Goal: Use online tool/utility

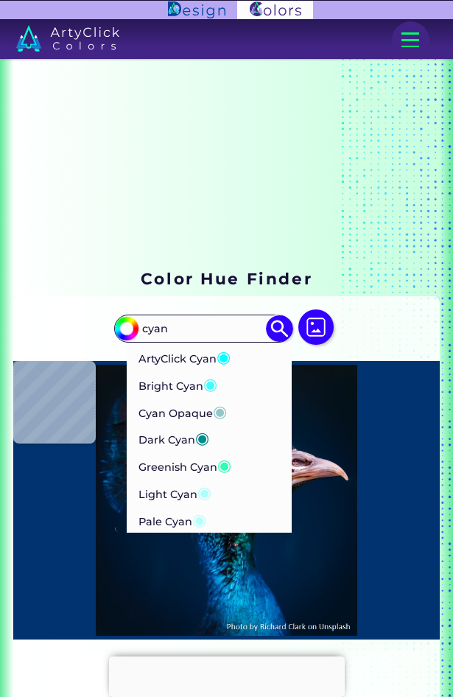
type input "cyan"
click at [209, 386] on span "◉" at bounding box center [210, 383] width 14 height 19
type input "#41fdfe"
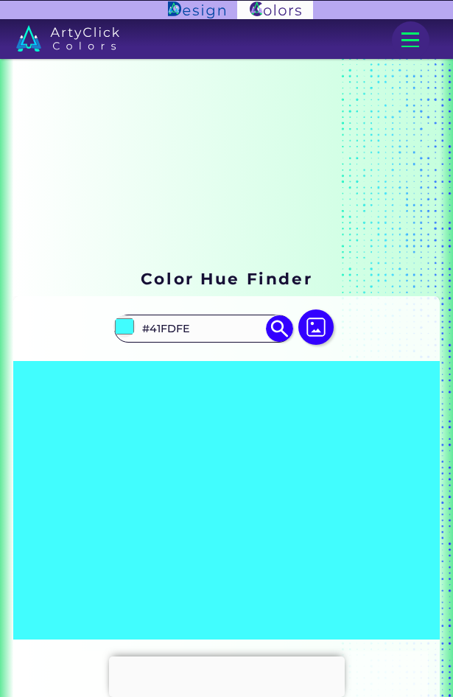
click at [229, 346] on div "#41fdfe #41FDFE ArtyClick Cyan ◉ Bright Cyan ◉ Cyan Opaque ◉ Dark Cyan ◉ Greeni…" at bounding box center [226, 328] width 225 height 65
click at [231, 335] on input "#41FDFE" at bounding box center [203, 328] width 133 height 24
type input "#"
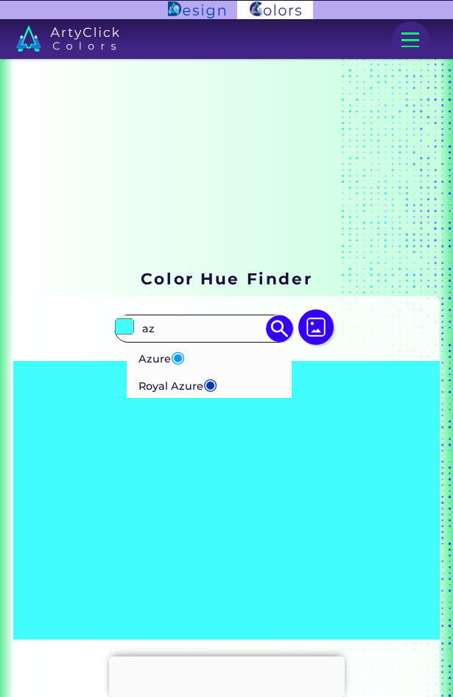
type input "a"
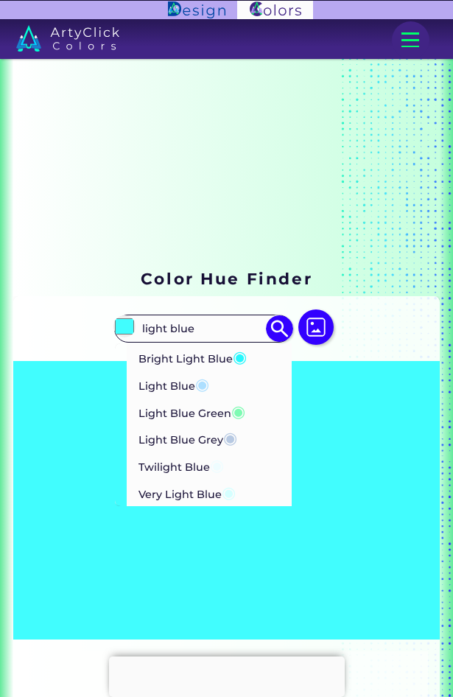
type input "light blue"
click at [242, 360] on span "◉" at bounding box center [240, 356] width 14 height 19
type input "#26f7fd"
type input "#26F7FD"
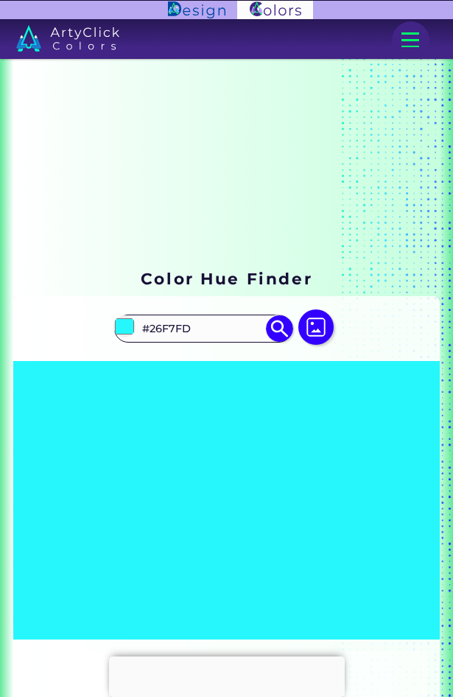
click at [283, 332] on img at bounding box center [279, 328] width 27 height 27
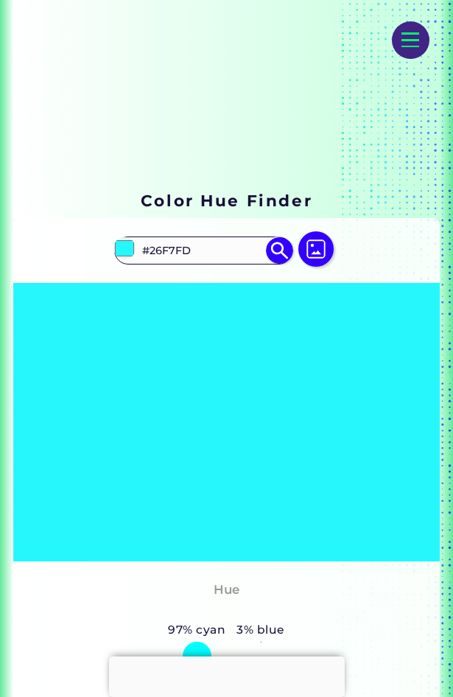
scroll to position [147, 0]
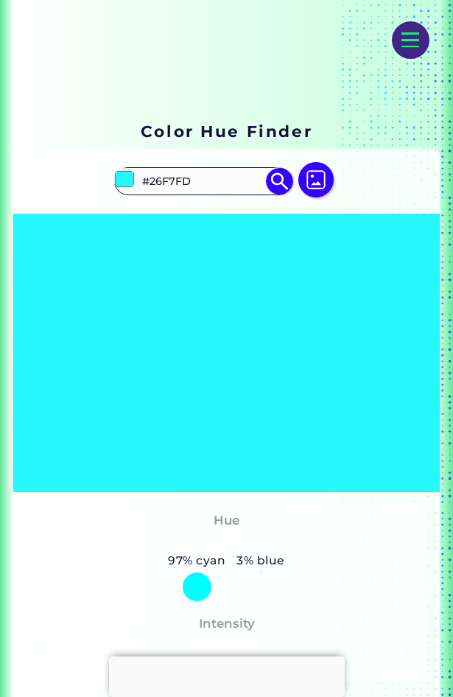
click at [237, 343] on div at bounding box center [226, 353] width 426 height 279
click at [234, 330] on div at bounding box center [226, 353] width 426 height 279
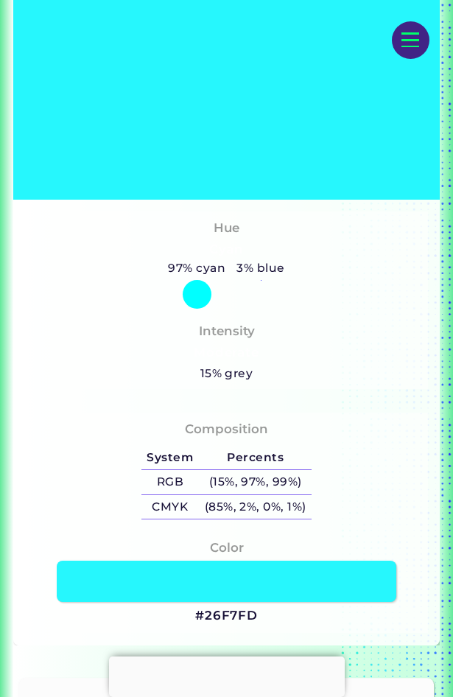
scroll to position [442, 0]
